Goal: Task Accomplishment & Management: Manage account settings

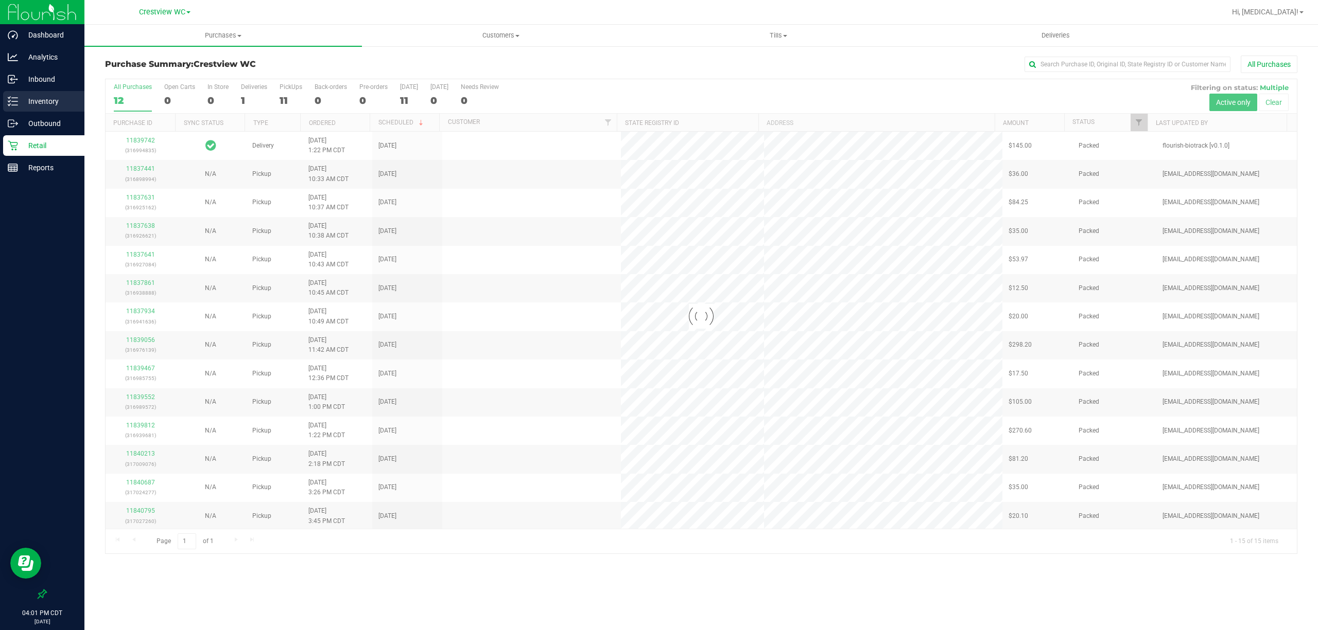
click at [31, 97] on p "Inventory" at bounding box center [49, 101] width 62 height 12
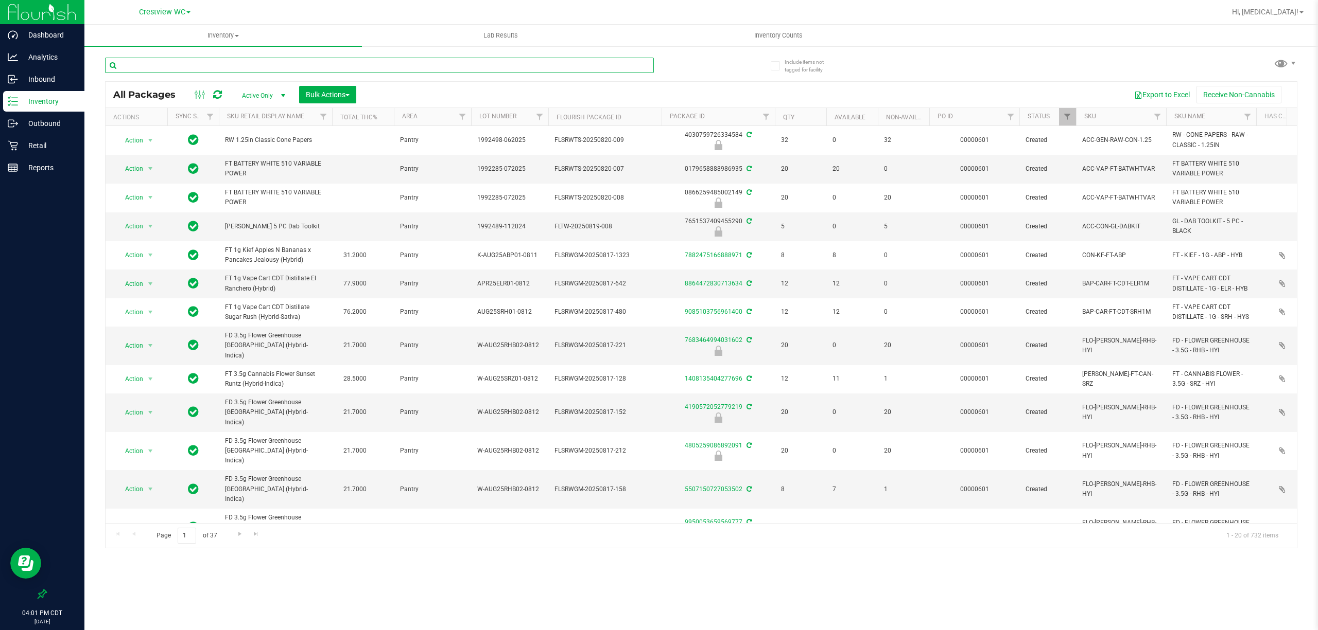
click at [266, 62] on input "text" at bounding box center [379, 65] width 549 height 15
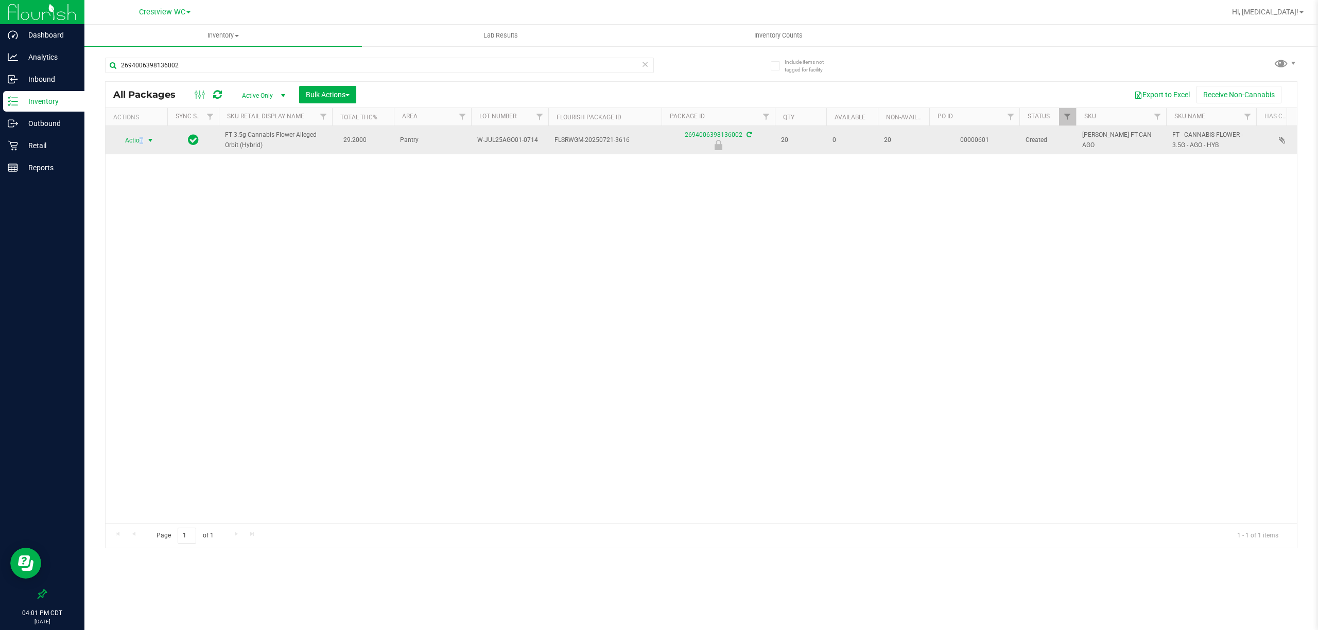
click at [141, 138] on span "Action" at bounding box center [130, 140] width 28 height 14
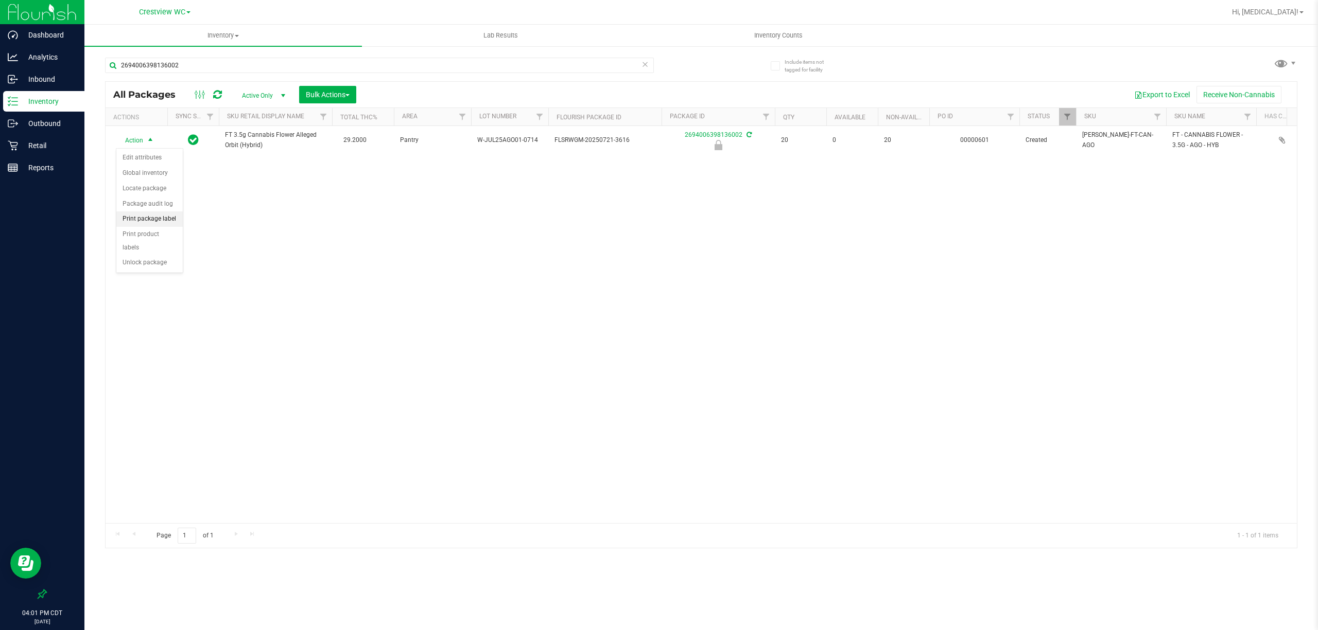
click at [154, 224] on li "Print package label" at bounding box center [149, 219] width 66 height 15
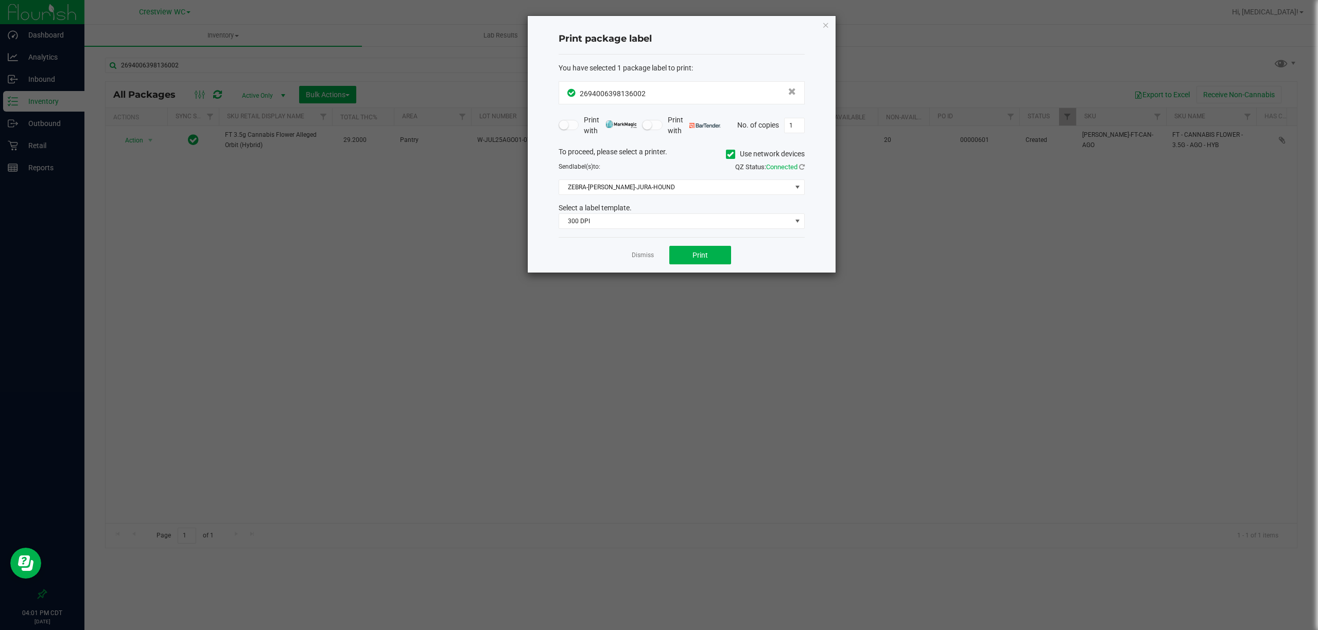
click at [676, 231] on div "You have selected 1 package label to print : 2694006398136002 Print with Print …" at bounding box center [681, 146] width 246 height 183
click at [676, 229] on span "300 DPI" at bounding box center [675, 221] width 232 height 14
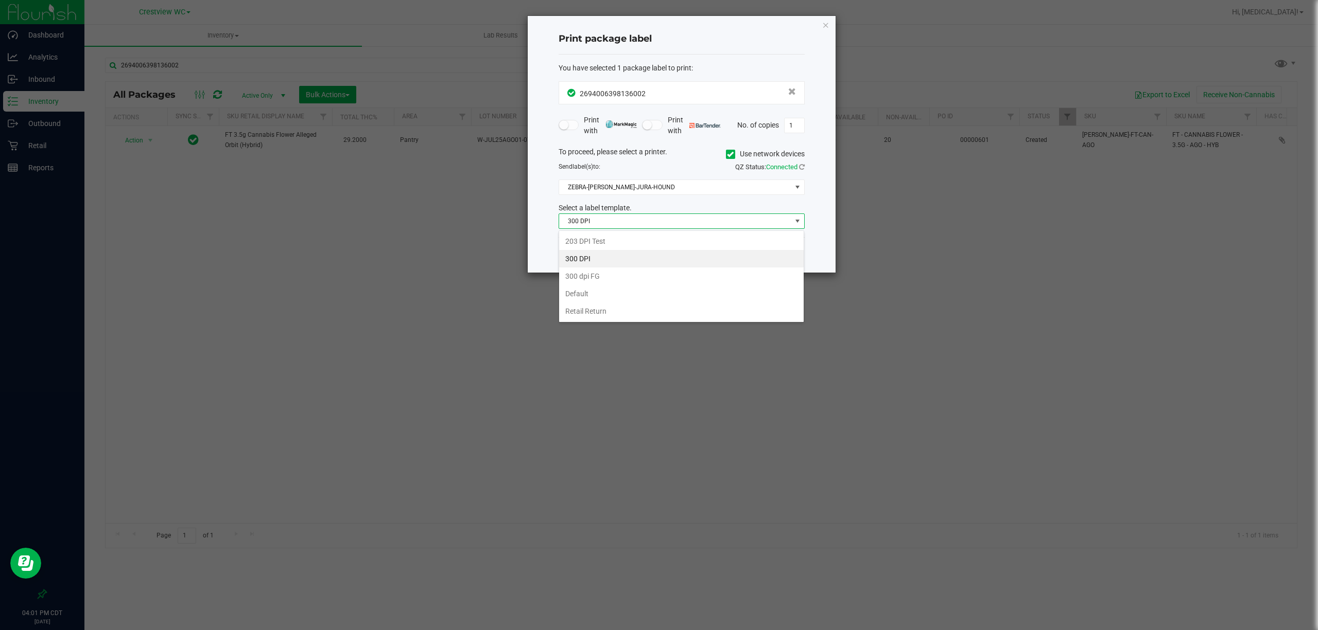
scroll to position [15, 246]
click at [584, 242] on li "203 DPI Test" at bounding box center [681, 241] width 244 height 17
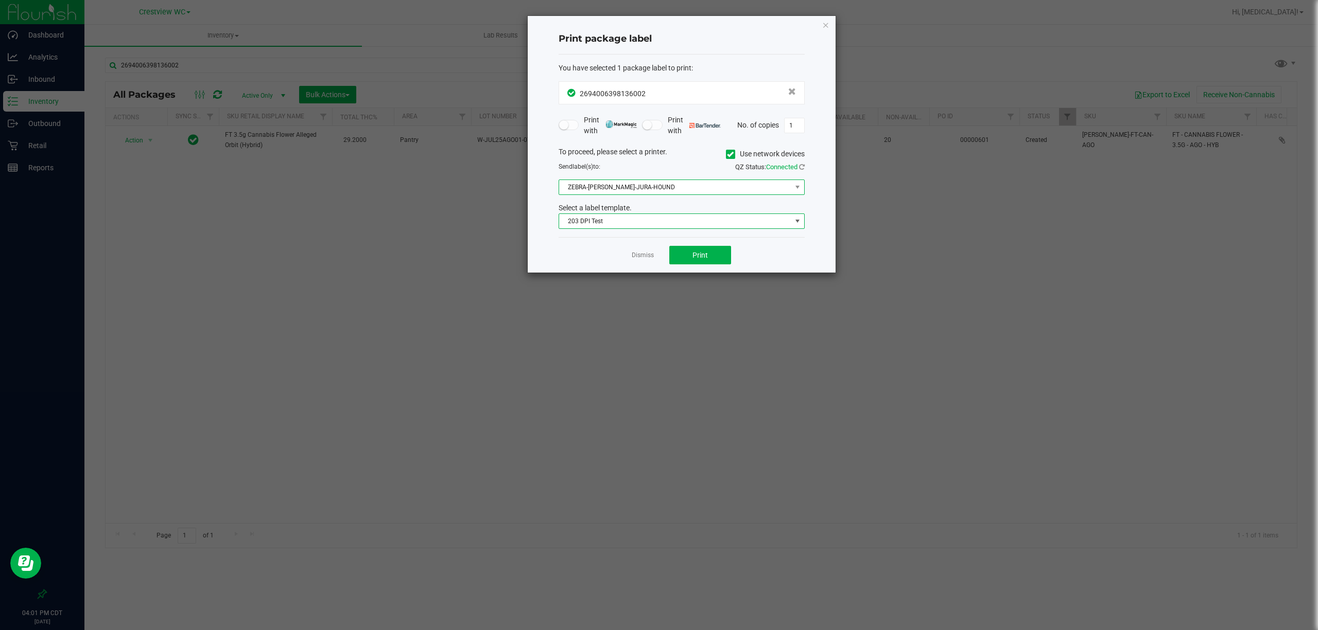
click at [614, 181] on span "ZEBRA-[PERSON_NAME]-JURA-HOUND" at bounding box center [675, 187] width 232 height 14
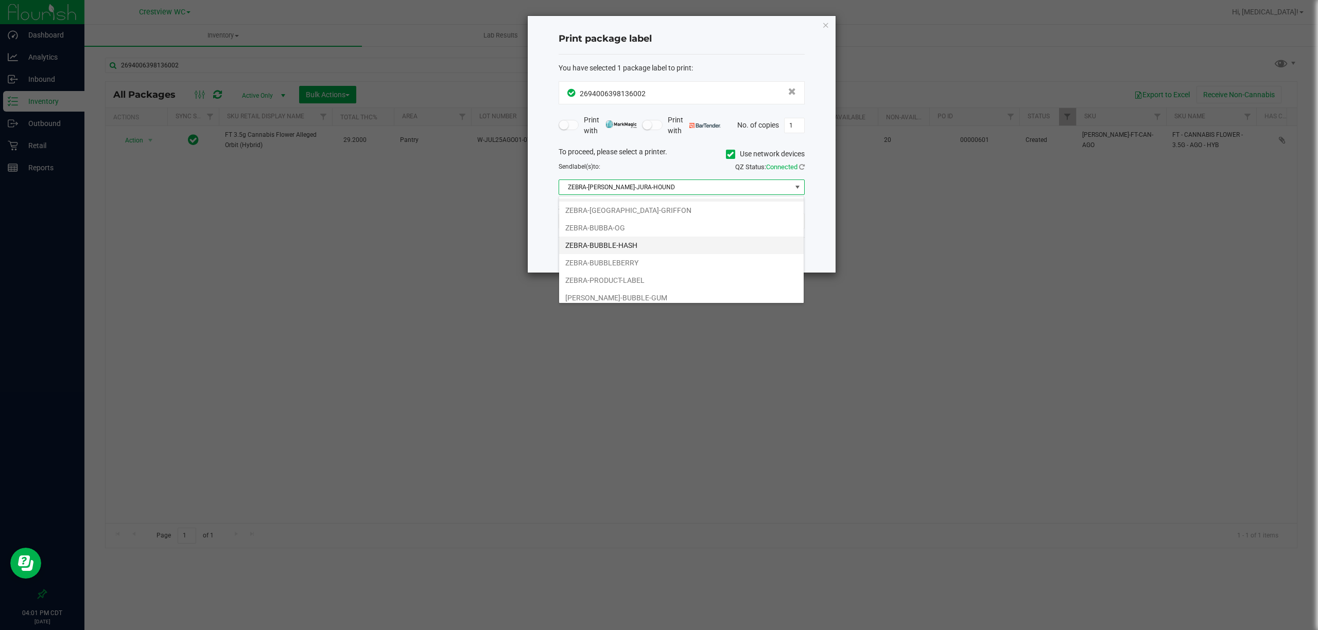
scroll to position [22, 0]
click at [636, 293] on li "[PERSON_NAME]-BUBBLE-GUM" at bounding box center [681, 292] width 244 height 17
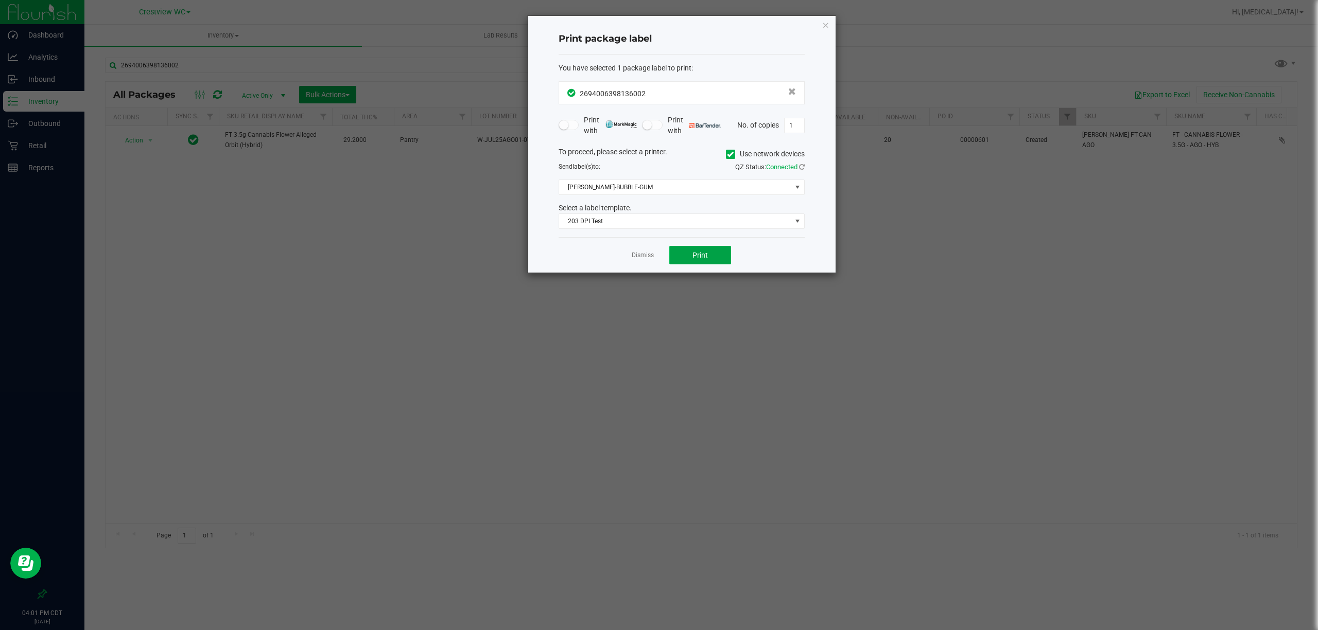
click at [711, 258] on button "Print" at bounding box center [700, 255] width 62 height 19
click at [644, 261] on app-cancel-button "Dismiss" at bounding box center [643, 255] width 22 height 11
click at [644, 260] on link "Dismiss" at bounding box center [643, 255] width 22 height 9
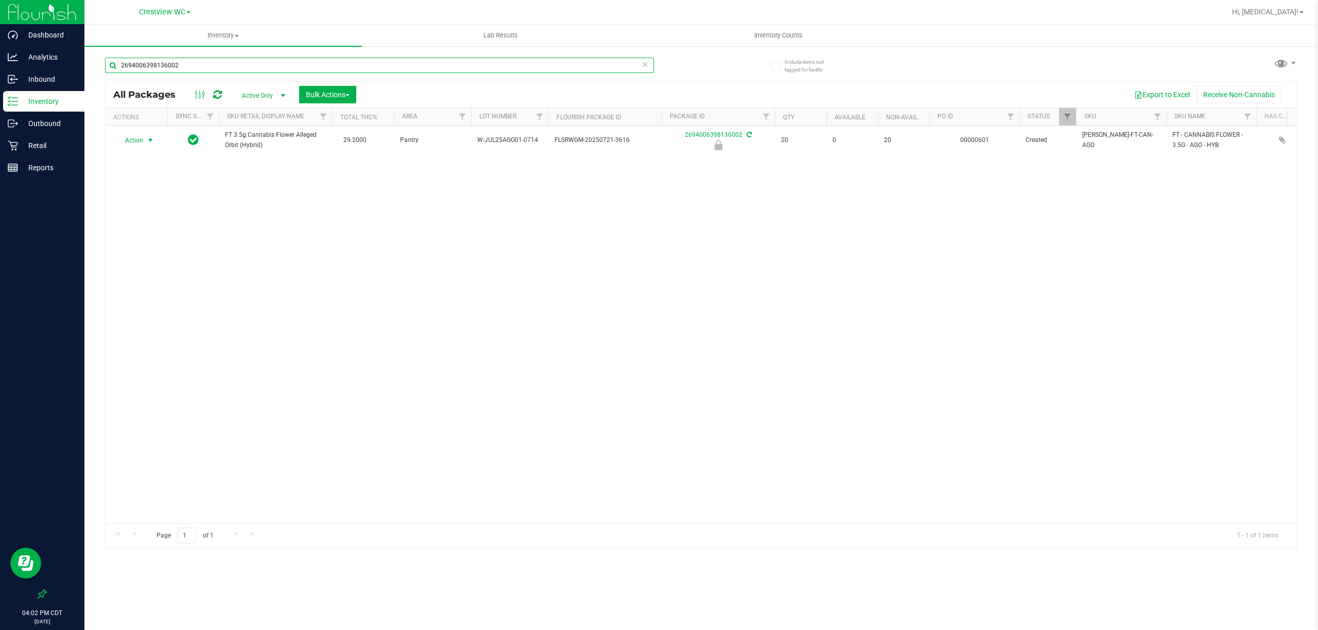
click at [272, 64] on input "2694006398136002" at bounding box center [379, 65] width 549 height 15
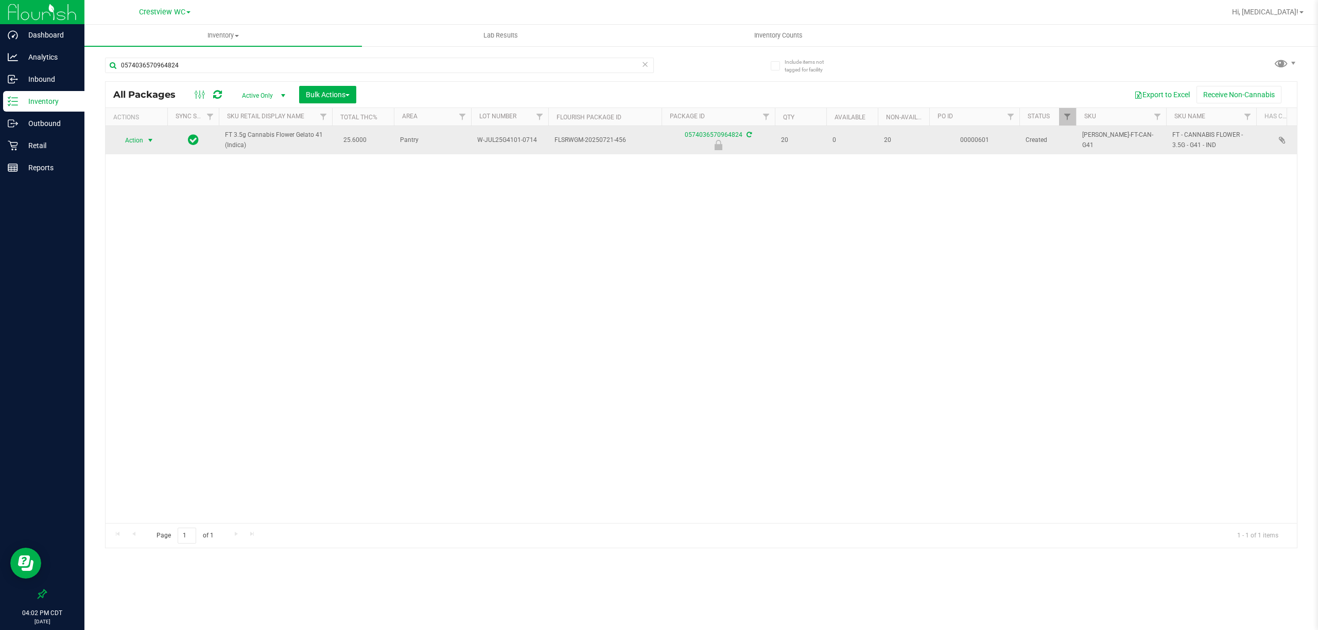
click at [143, 139] on span "Action" at bounding box center [130, 140] width 28 height 14
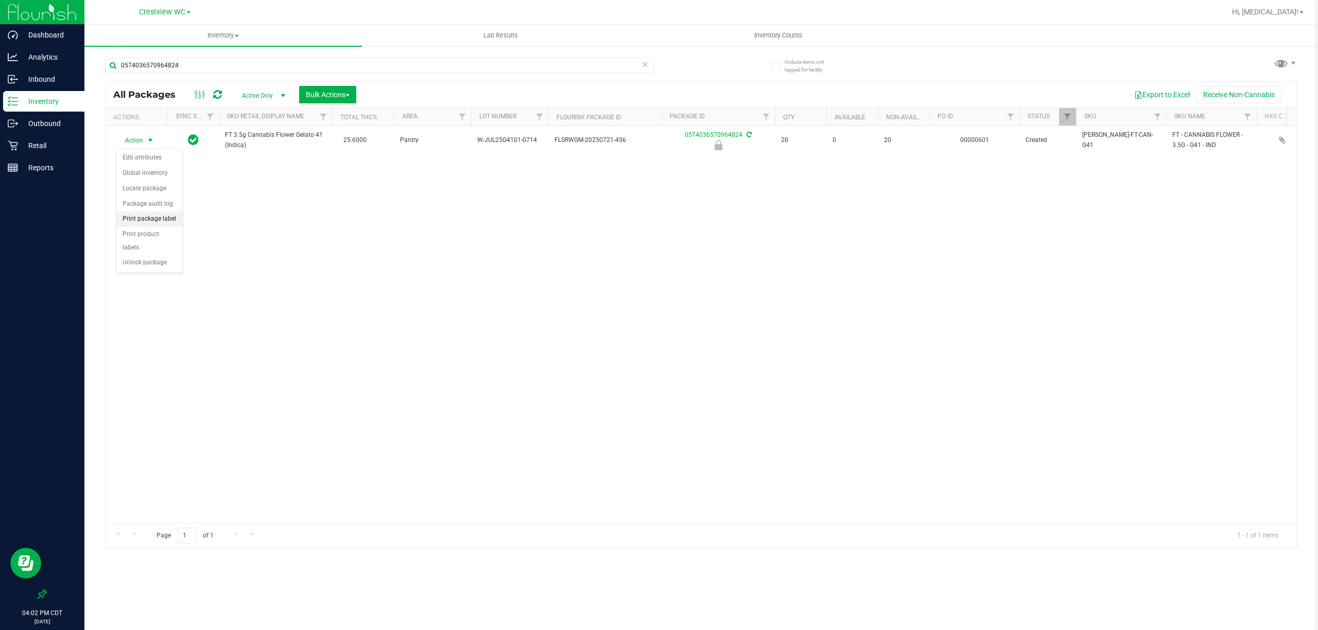
click at [162, 220] on li "Print package label" at bounding box center [149, 219] width 66 height 15
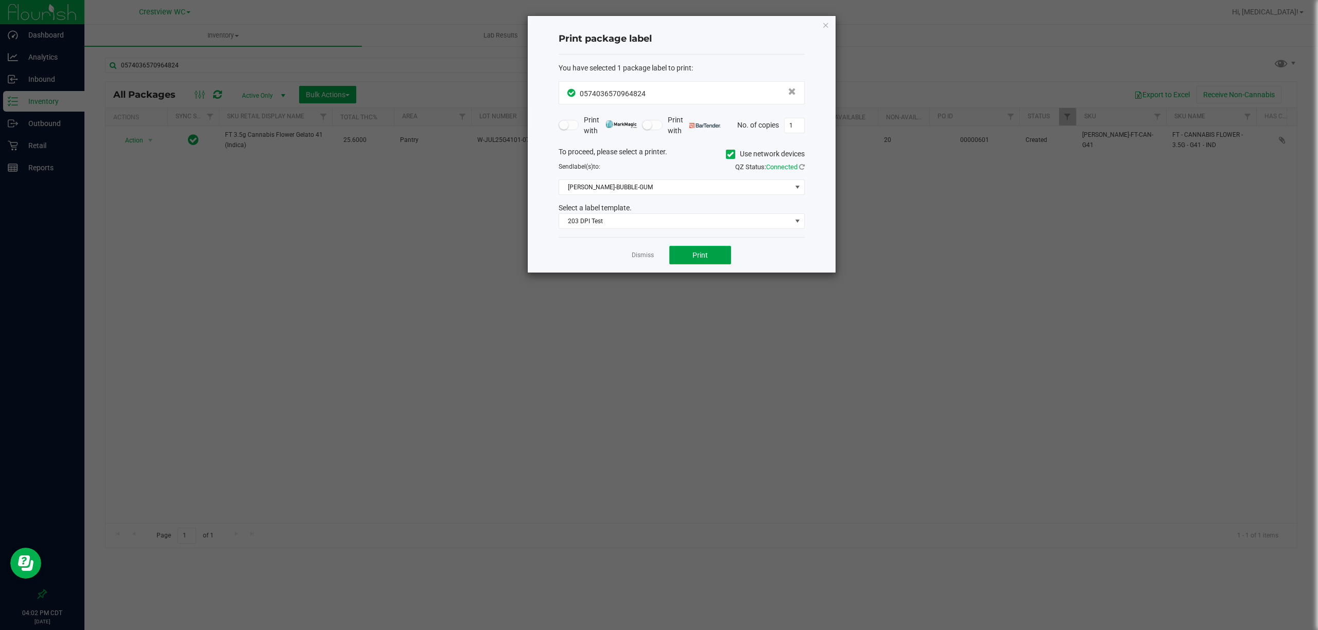
click at [716, 255] on button "Print" at bounding box center [700, 255] width 62 height 19
click at [645, 258] on link "Dismiss" at bounding box center [643, 255] width 22 height 9
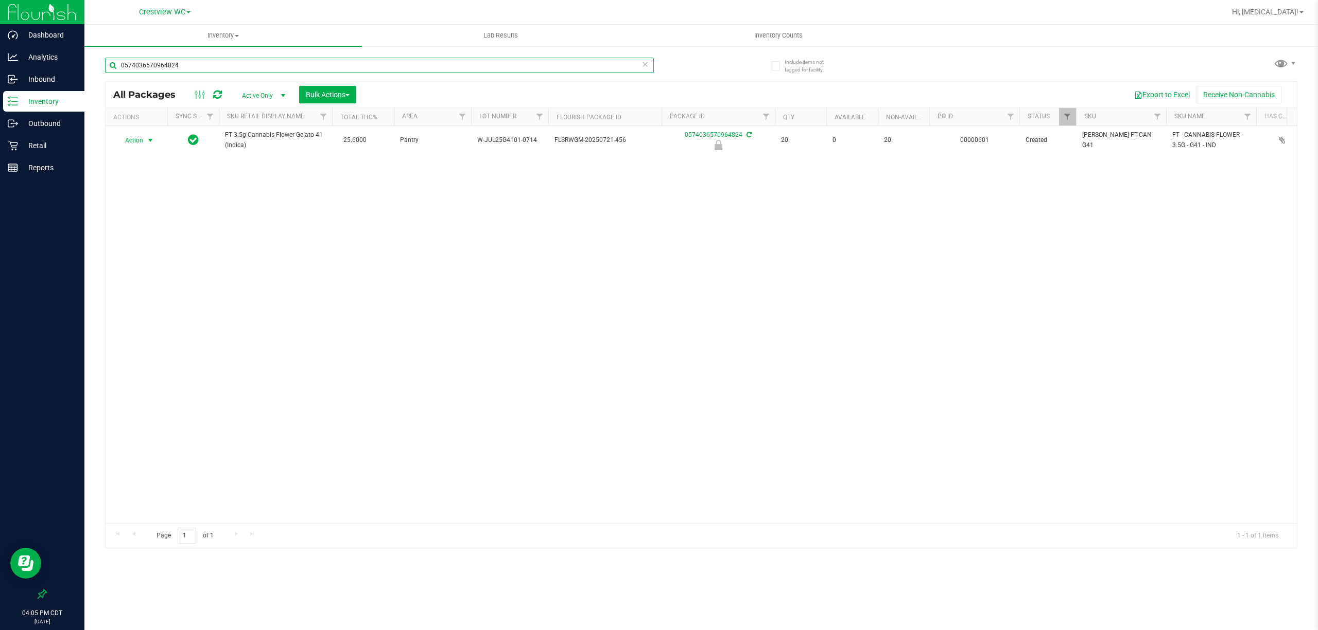
click at [348, 65] on input "0574036570964824" at bounding box center [379, 65] width 549 height 15
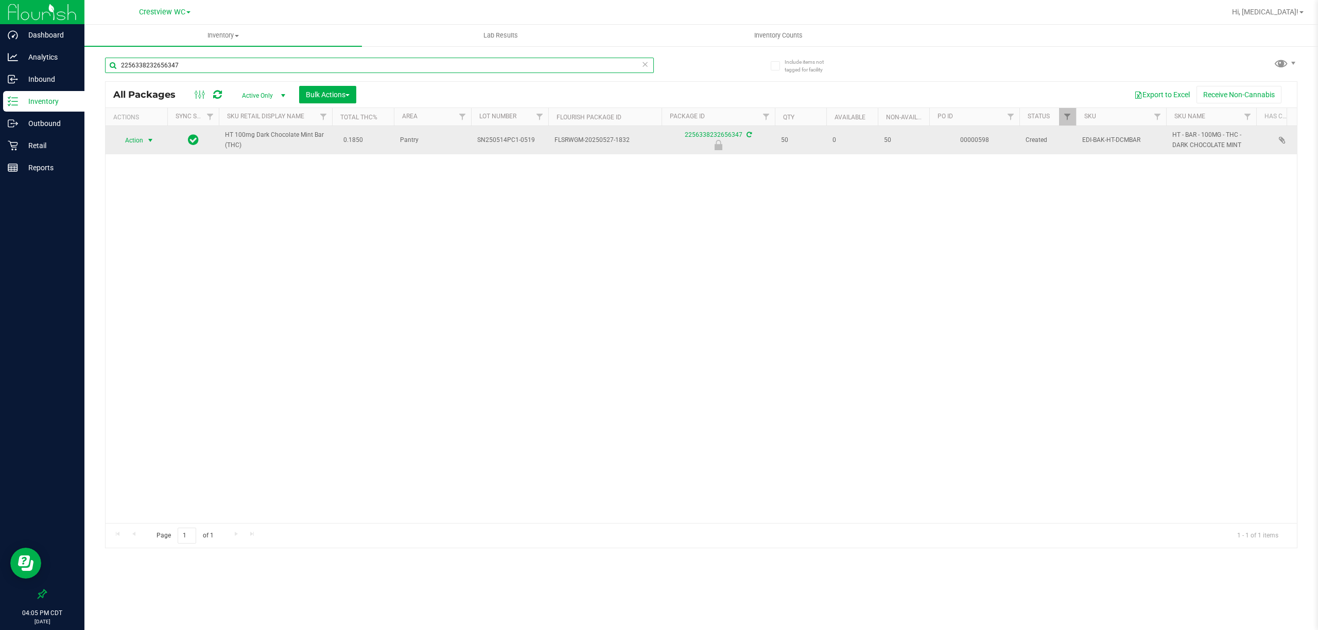
type input "2256338232656347"
click at [137, 134] on span "Action" at bounding box center [130, 140] width 28 height 14
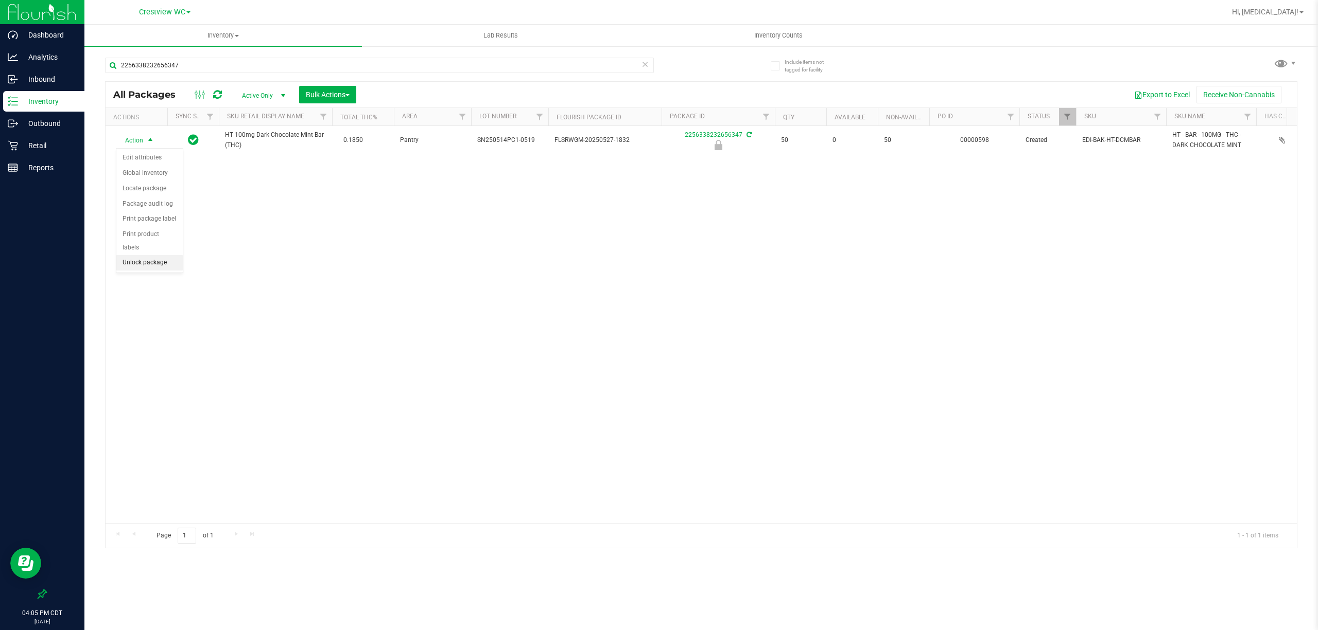
click at [141, 267] on li "Unlock package" at bounding box center [149, 262] width 66 height 15
click at [39, 122] on p "Outbound" at bounding box center [49, 123] width 62 height 12
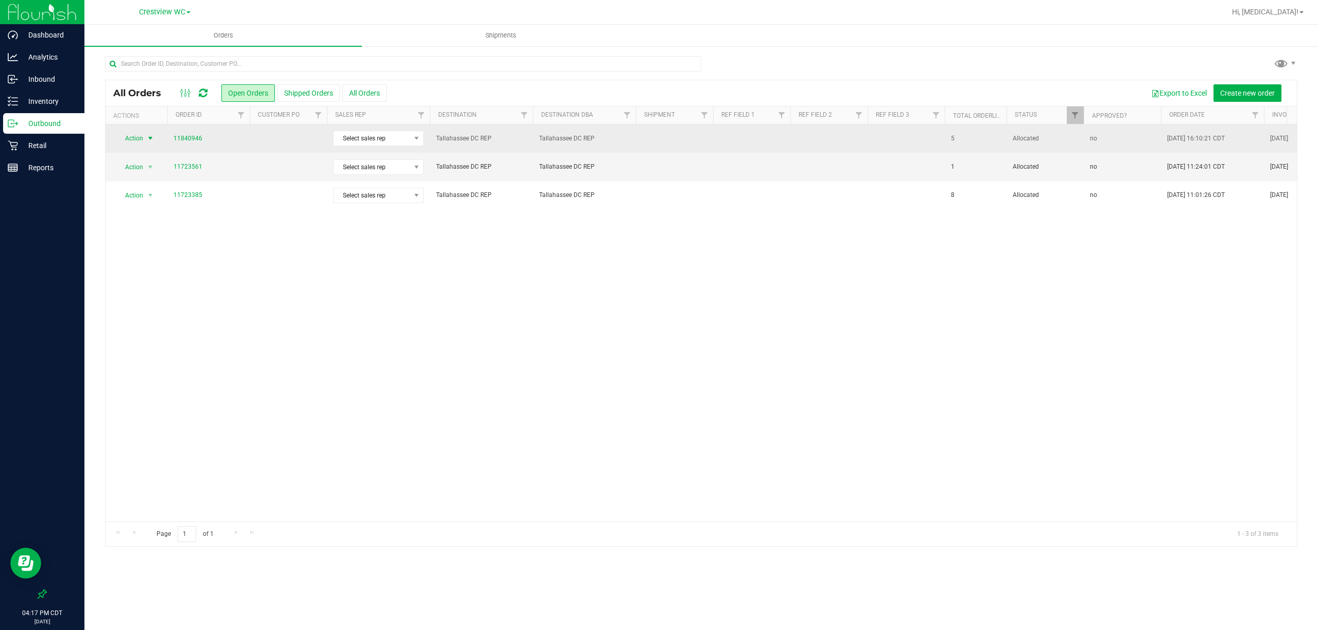
drag, startPoint x: 216, startPoint y: 137, endPoint x: 149, endPoint y: 143, distance: 67.1
click at [149, 143] on tr "Action Action Cancel order Clone order Edit order Mark as fully paid Order audi…" at bounding box center [1171, 139] width 2131 height 28
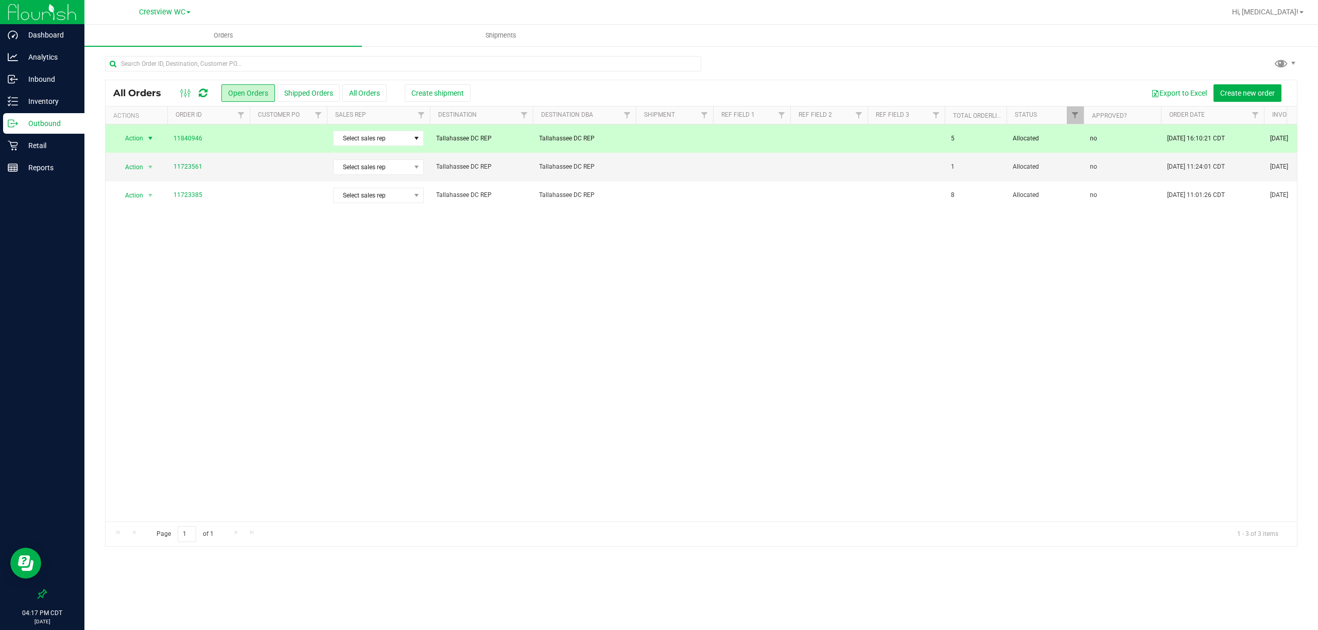
click at [319, 346] on div "Action Action Cancel order Clone order Edit order Mark as fully paid Order audi…" at bounding box center [701, 323] width 1191 height 397
drag, startPoint x: 196, startPoint y: 143, endPoint x: 165, endPoint y: 144, distance: 30.4
click at [165, 144] on tr "Action Action Cancel order Clone order Edit order Mark as fully paid Order audi…" at bounding box center [1171, 139] width 2131 height 28
copy tr "Action Cancel order Clone order Edit order Mark as fully paid Order audit log P…"
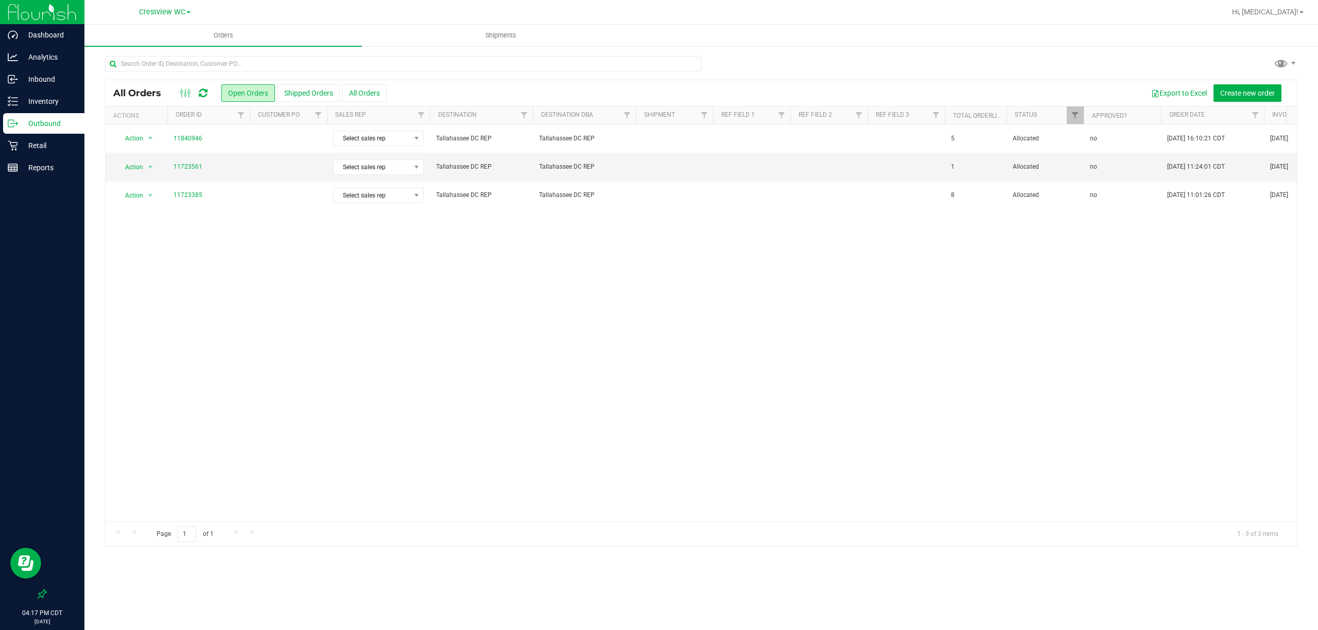
click at [567, 431] on div "Action Action Cancel order Clone order Edit order Mark as fully paid Order audi…" at bounding box center [701, 323] width 1191 height 397
click at [514, 35] on span "Shipments" at bounding box center [500, 35] width 59 height 9
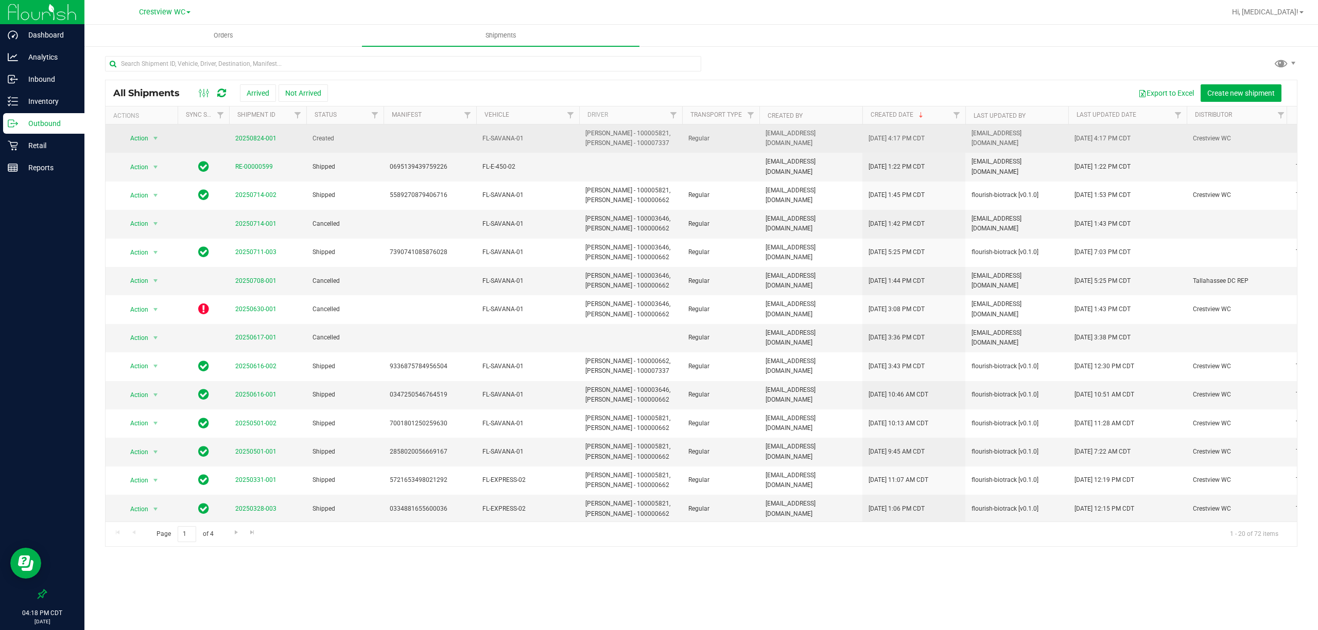
drag, startPoint x: 240, startPoint y: 134, endPoint x: 282, endPoint y: 138, distance: 42.4
click at [282, 138] on tr "Action Action Cancel shipment Edit shipment View shipment 20250824-001 Created …" at bounding box center [788, 139] width 1364 height 28
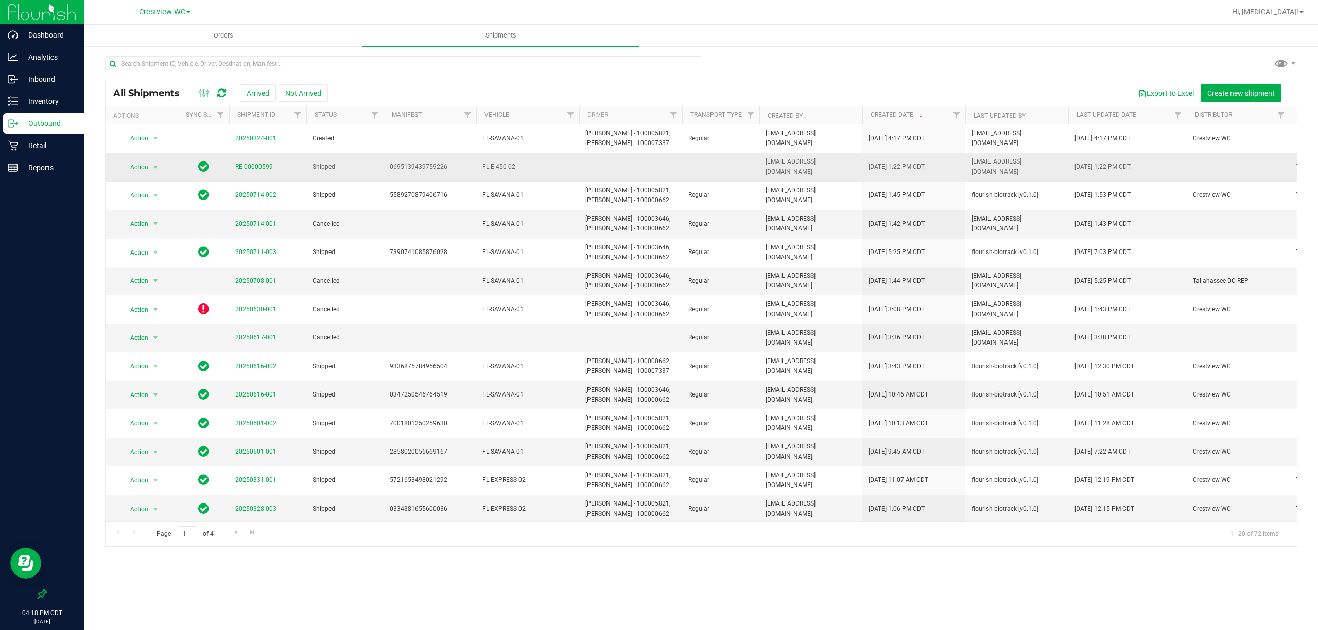
copy tr "20250824-001"
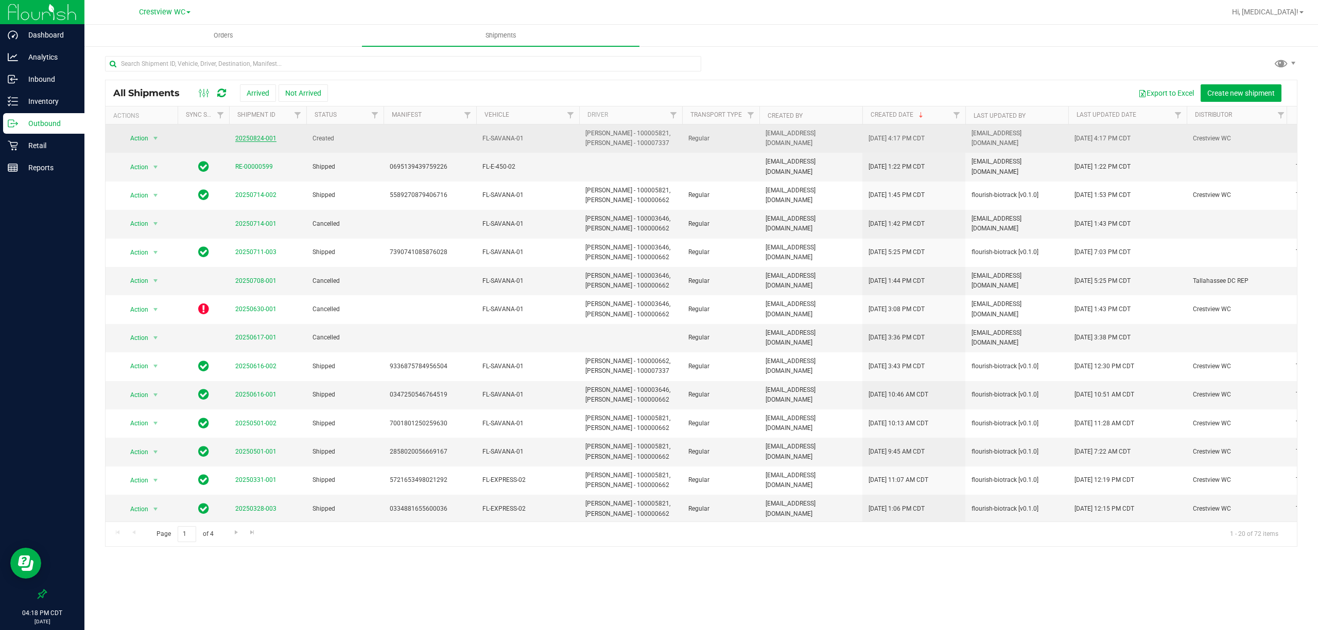
click at [252, 138] on link "20250824-001" at bounding box center [255, 138] width 41 height 7
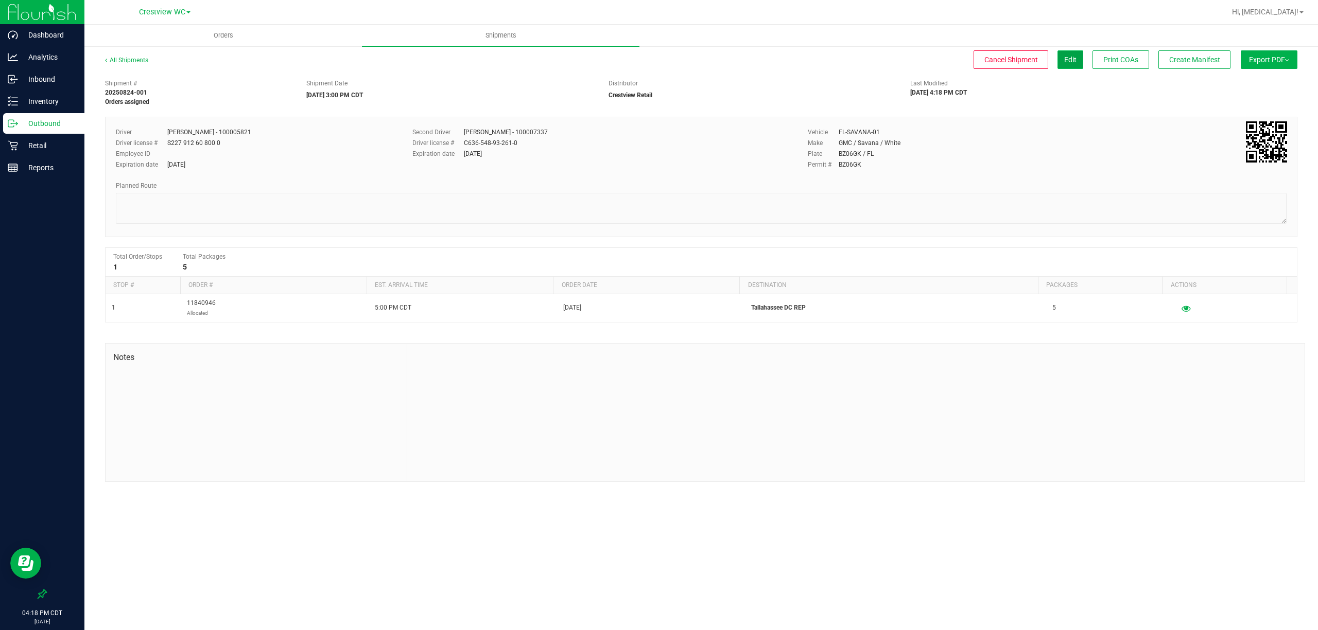
click at [1069, 66] on button "Edit" at bounding box center [1070, 59] width 26 height 19
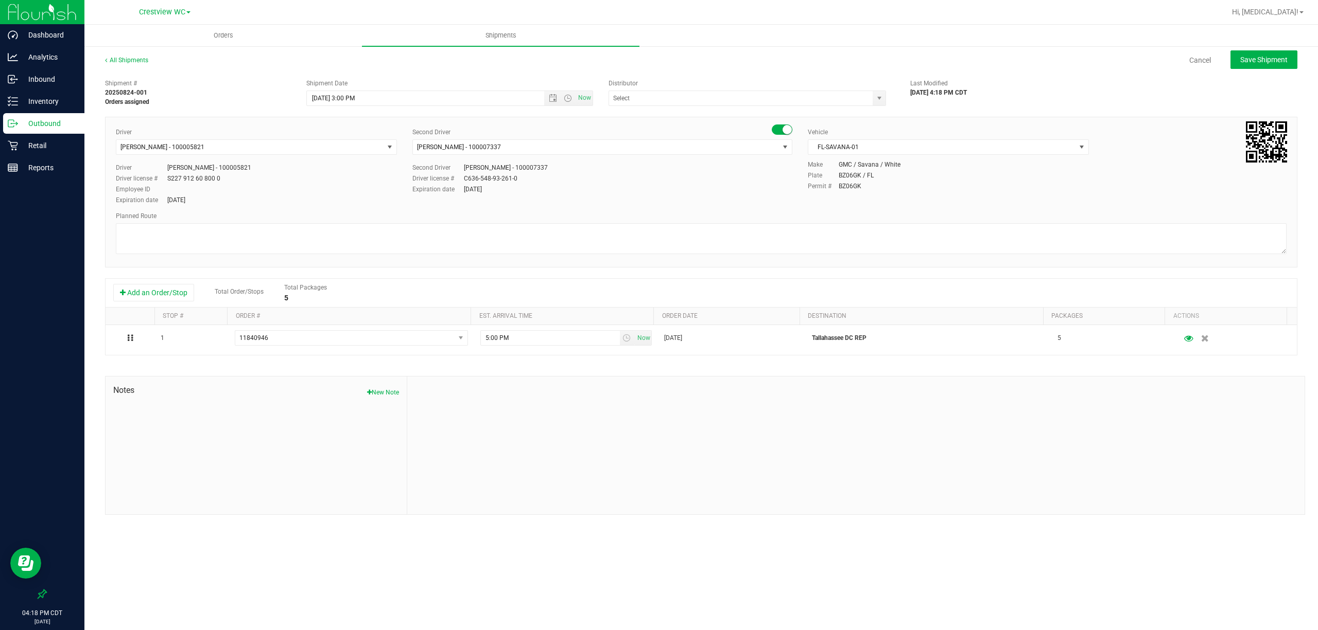
type input "Crestview Retail"
click at [381, 388] on span "Notes" at bounding box center [256, 390] width 286 height 12
click at [374, 402] on div "Notes New Note" at bounding box center [257, 446] width 302 height 138
click at [375, 397] on button "New Note" at bounding box center [383, 392] width 32 height 9
click at [462, 415] on input "Note Title" at bounding box center [856, 416] width 882 height 15
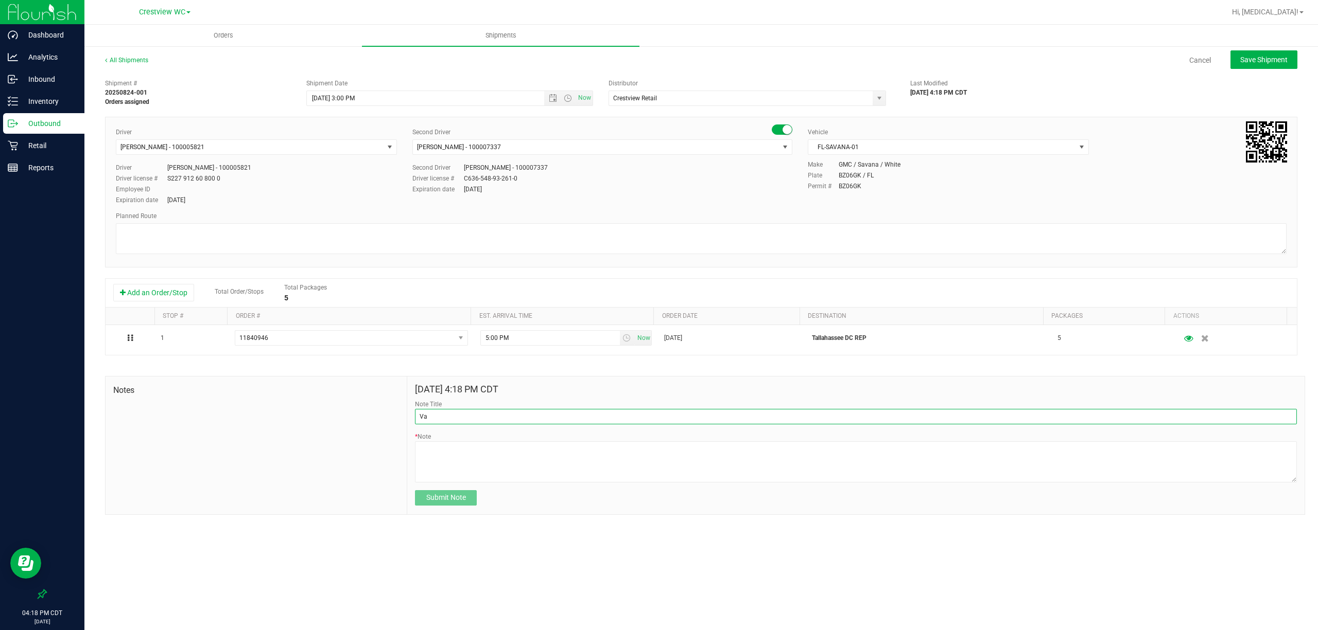
type input "V"
type input "Old Vape Hardware Pullback"
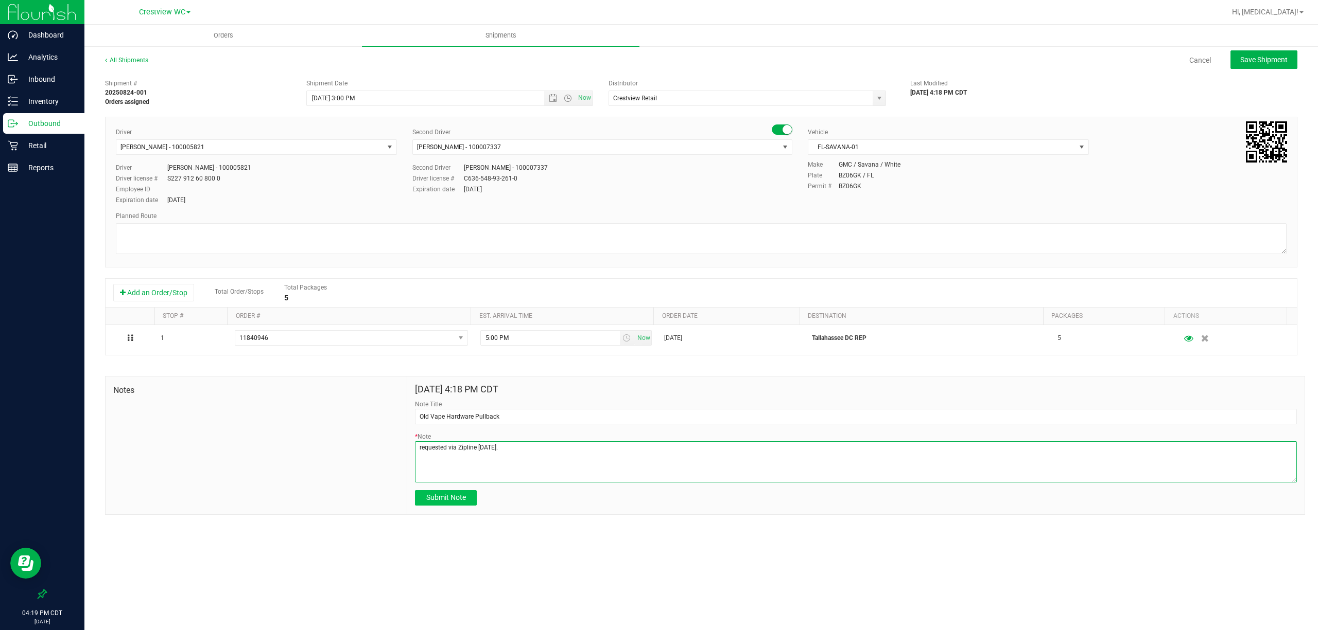
type textarea "requested via Zipline [DATE]."
click at [464, 501] on span "Submit Note" at bounding box center [446, 498] width 40 height 8
click at [1275, 69] on div "All Shipments Cancel Save Shipment" at bounding box center [701, 65] width 1192 height 19
click at [1275, 61] on span "Save Shipment" at bounding box center [1263, 60] width 47 height 8
type input "[DATE] 8:00 PM"
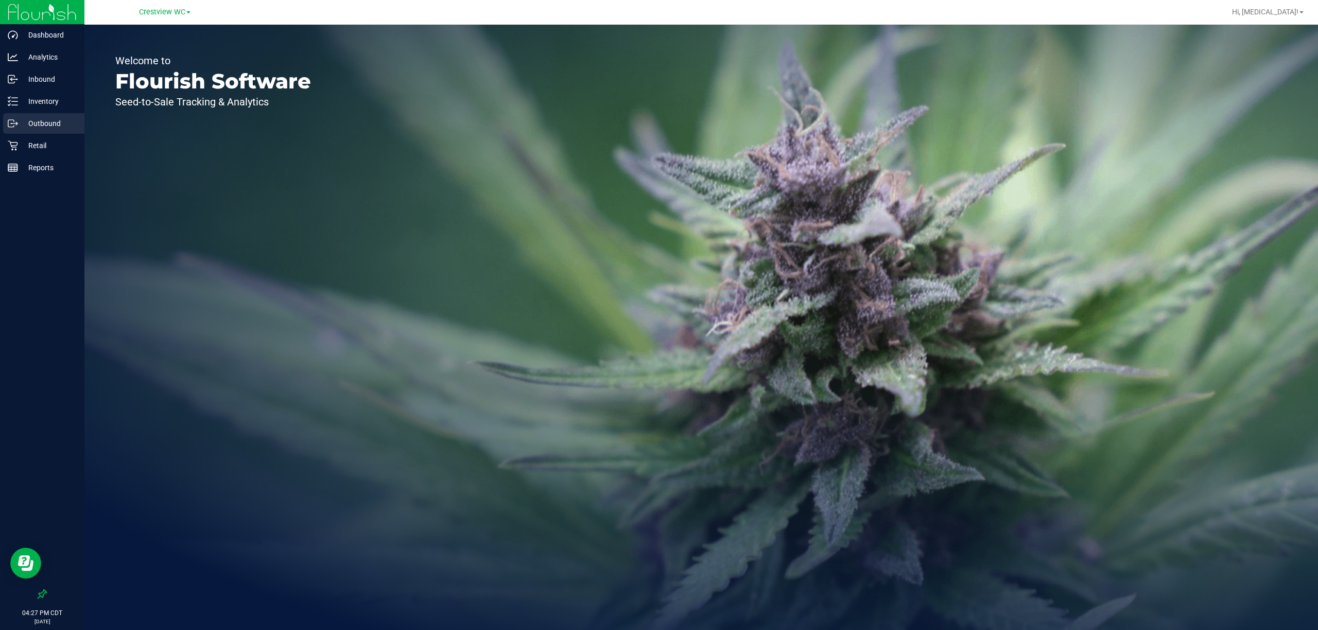
click at [47, 120] on p "Outbound" at bounding box center [49, 123] width 62 height 12
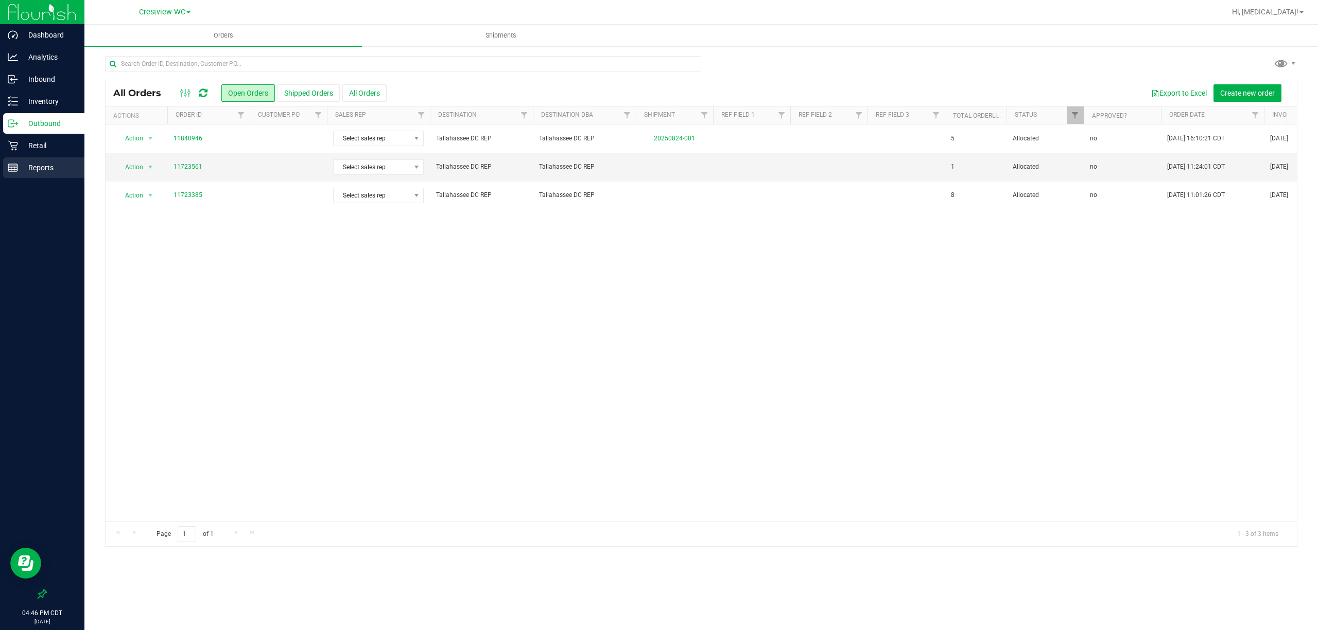
click at [43, 162] on p "Reports" at bounding box center [49, 168] width 62 height 12
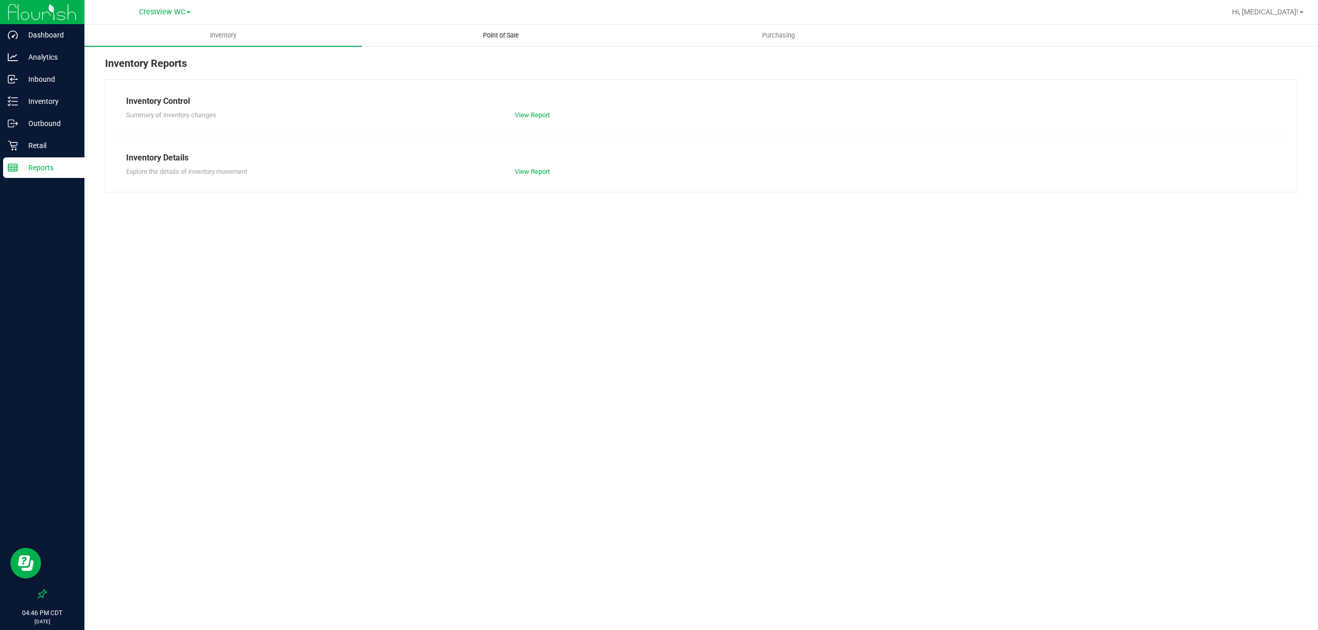
click at [507, 37] on span "Point of Sale" at bounding box center [501, 35] width 64 height 9
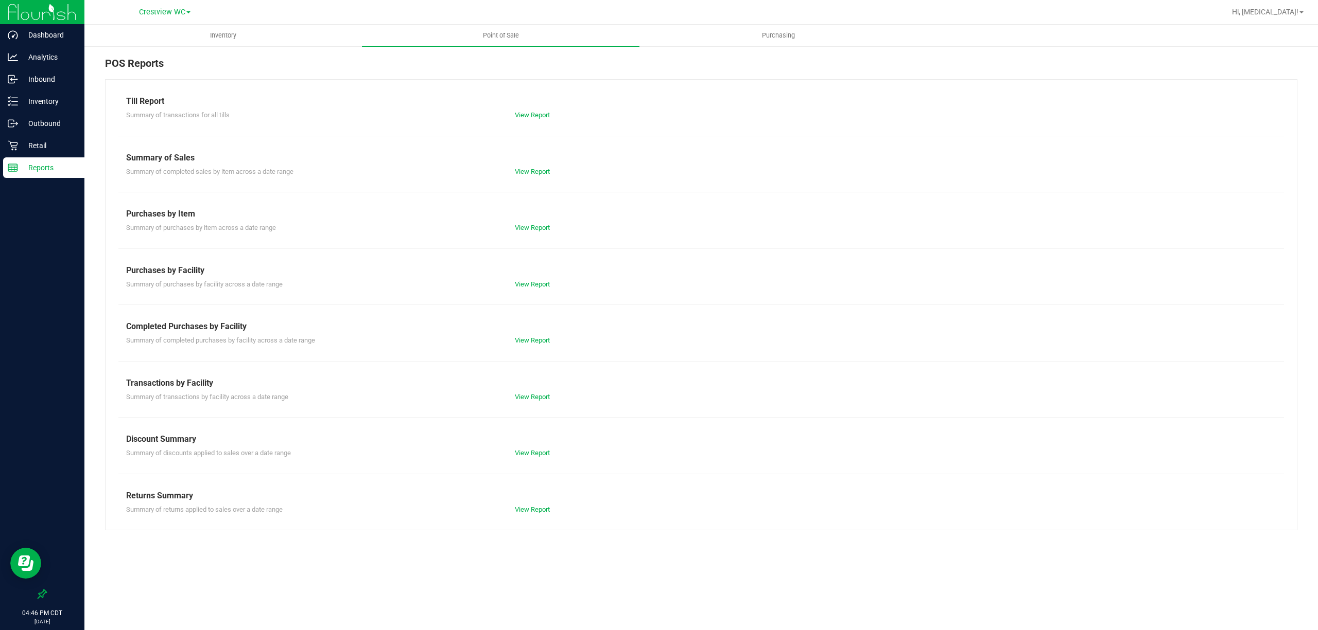
click at [531, 120] on div "Till Report Summary of transactions for all tills View Report Summary of Sales …" at bounding box center [701, 304] width 1192 height 451
click at [531, 116] on link "View Report" at bounding box center [532, 115] width 35 height 8
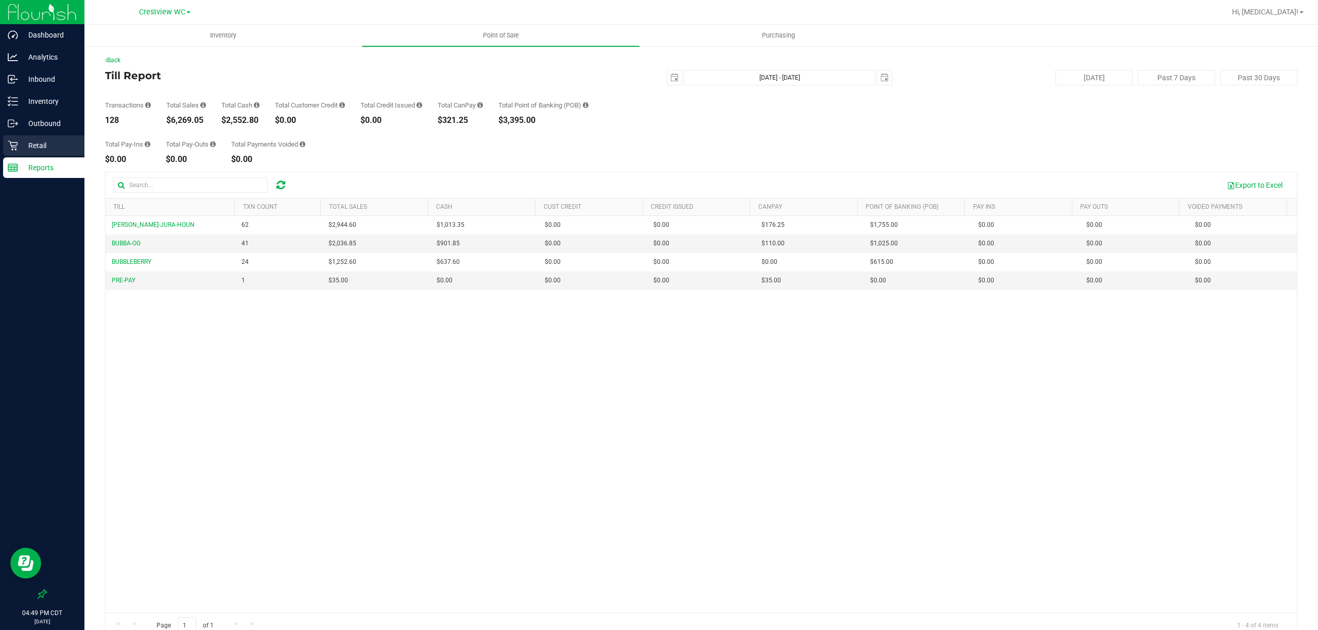
click at [65, 141] on p "Retail" at bounding box center [49, 145] width 62 height 12
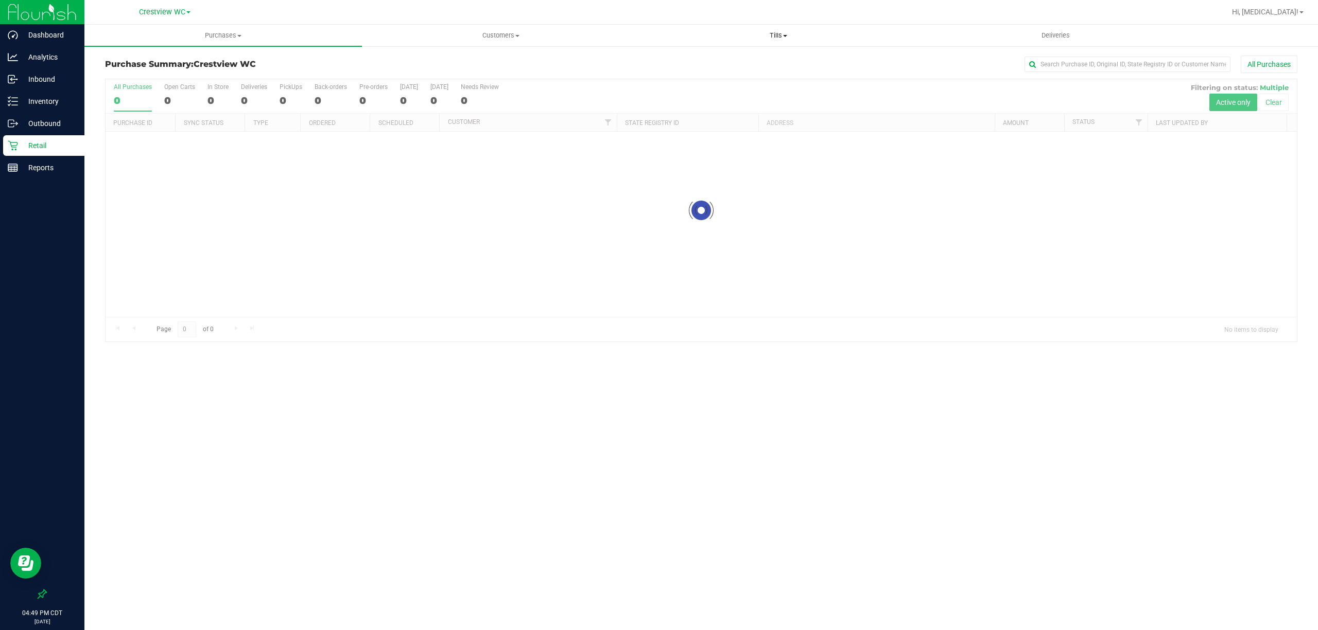
click at [779, 35] on span "Tills" at bounding box center [778, 35] width 276 height 9
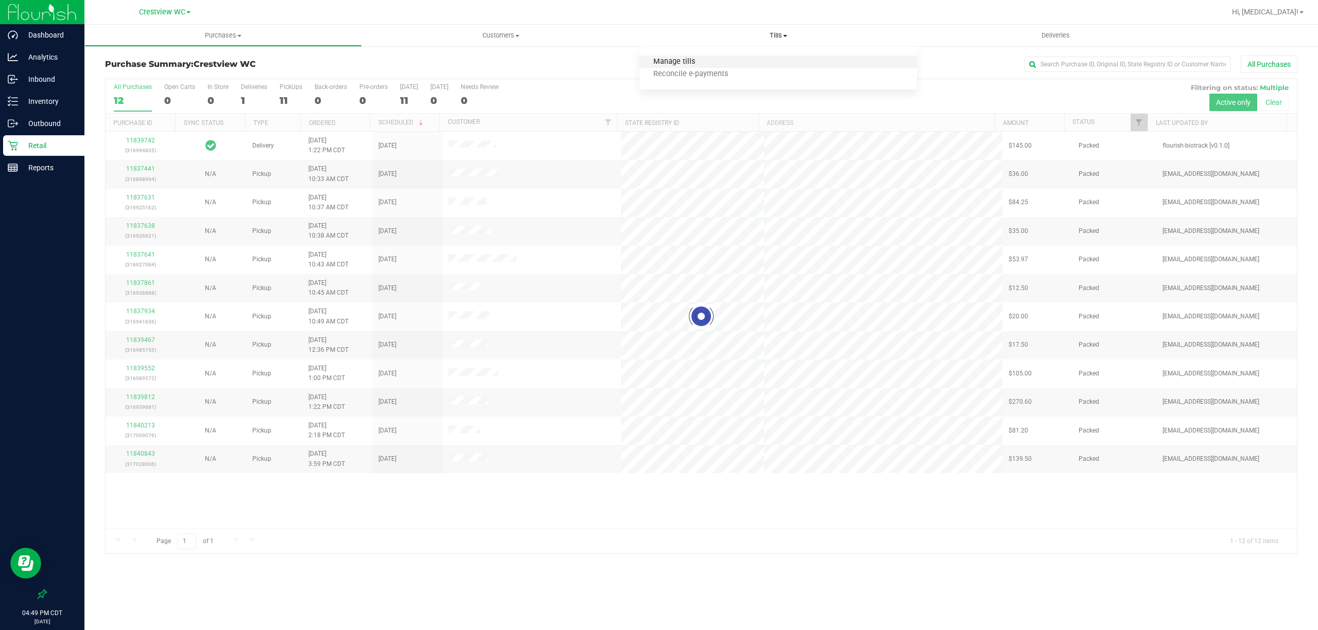
click at [676, 66] on span "Manage tills" at bounding box center [673, 62] width 69 height 9
click at [684, 61] on span "Manage tills" at bounding box center [673, 62] width 69 height 9
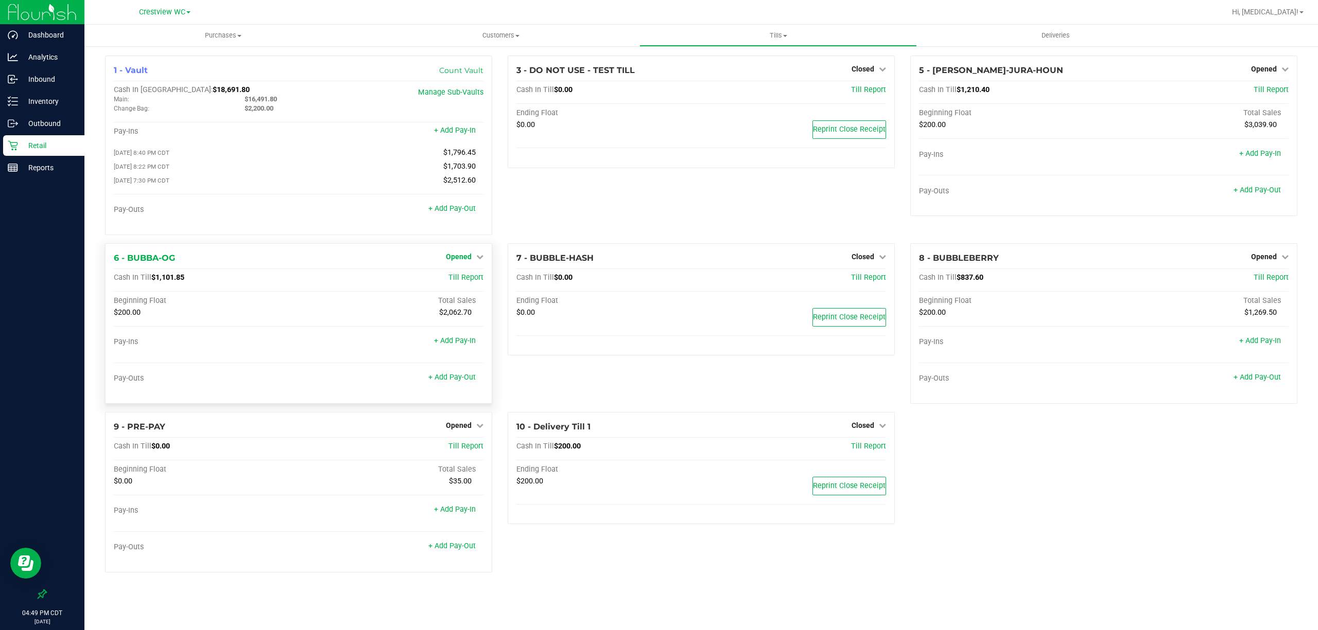
click at [469, 257] on span "Opened" at bounding box center [459, 257] width 26 height 8
click at [478, 279] on div "Close Till" at bounding box center [460, 278] width 76 height 13
click at [464, 276] on link "Close Till" at bounding box center [460, 278] width 28 height 8
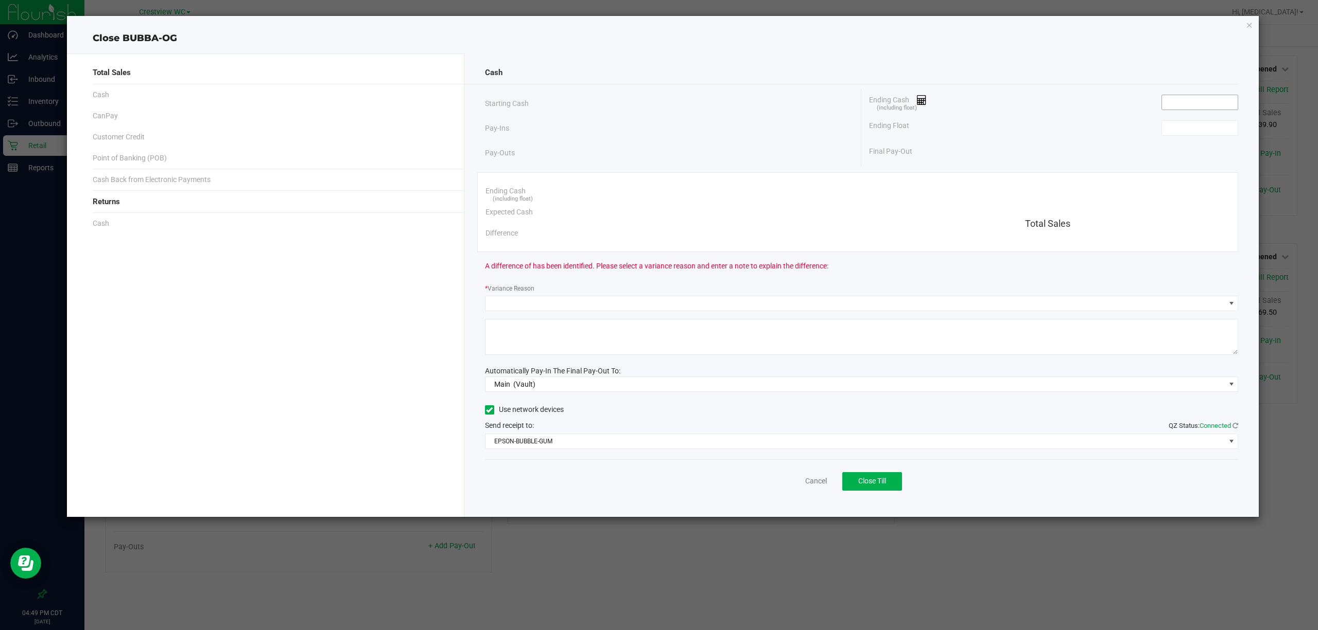
click at [1189, 101] on input at bounding box center [1200, 102] width 76 height 14
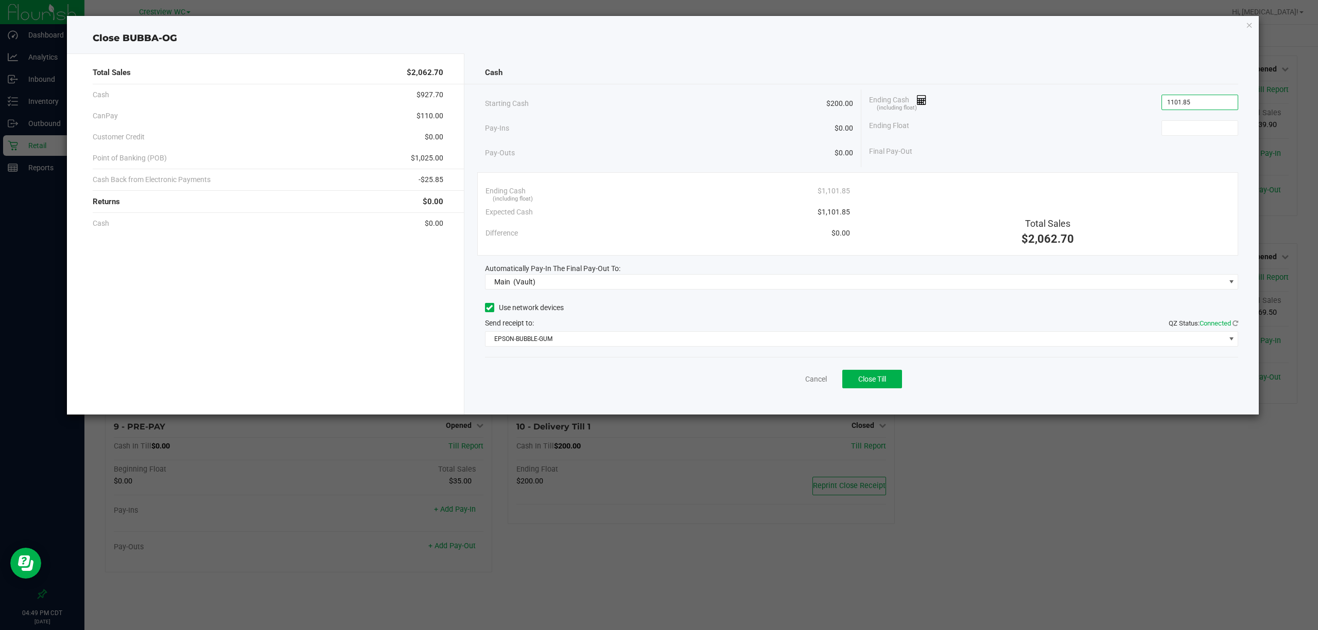
type input "$1,101.85"
type input "$200.00"
click at [869, 377] on span "Close Till" at bounding box center [872, 379] width 28 height 8
